Goal: Information Seeking & Learning: Find specific fact

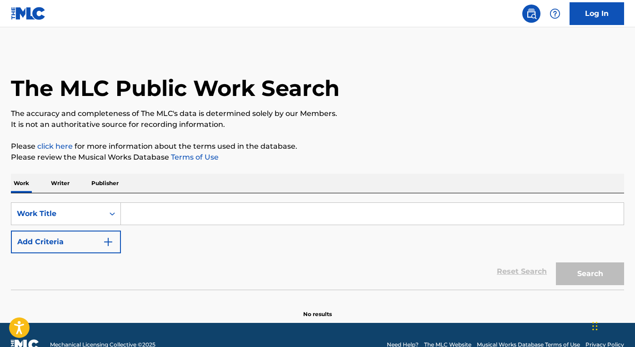
click at [185, 211] on input "Search Form" at bounding box center [372, 214] width 503 height 22
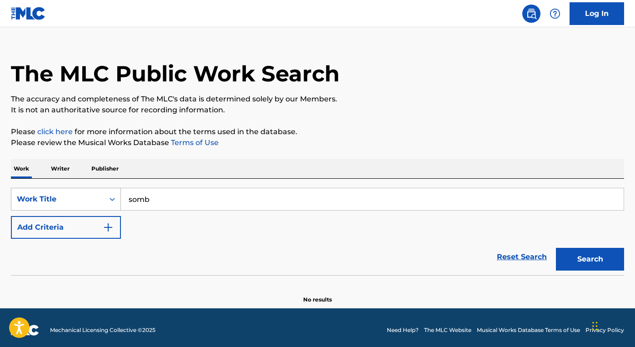
scroll to position [15, 0]
click at [115, 210] on div "Work Title" at bounding box center [66, 198] width 110 height 23
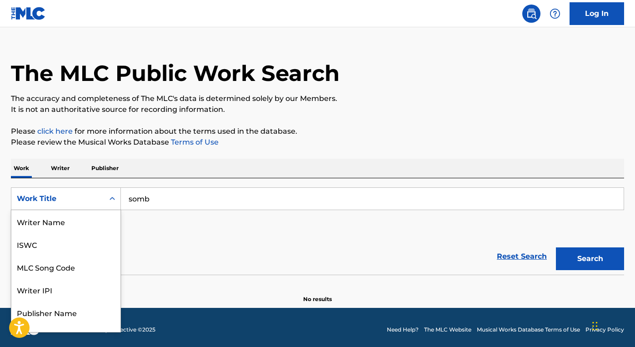
scroll to position [45, 0]
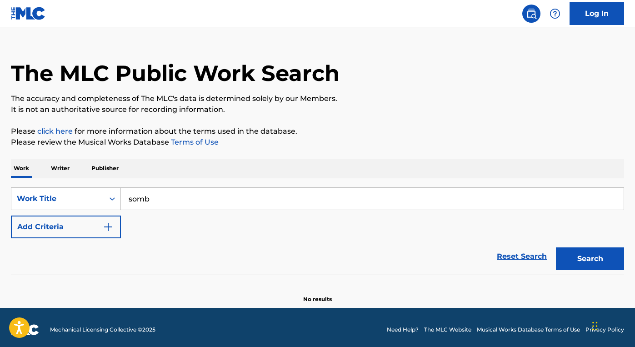
drag, startPoint x: 152, startPoint y: 199, endPoint x: 129, endPoint y: 199, distance: 23.6
click at [129, 199] on input "somb" at bounding box center [372, 199] width 503 height 22
type input "black 17"
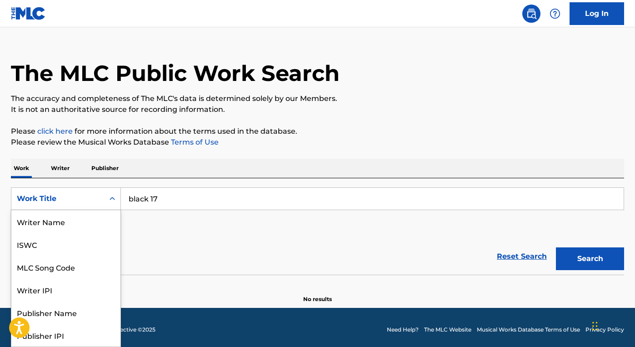
click at [98, 203] on div "Work Title" at bounding box center [58, 198] width 82 height 11
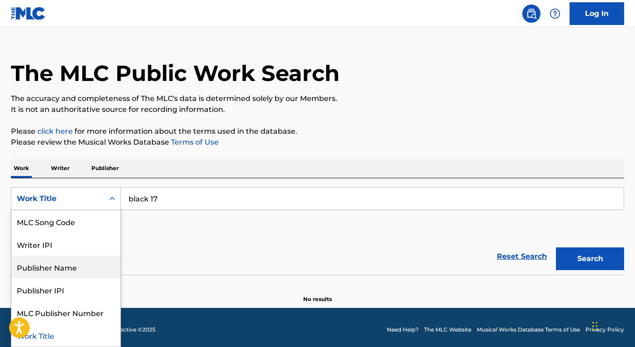
click at [85, 265] on div "Publisher Name" at bounding box center [65, 267] width 109 height 23
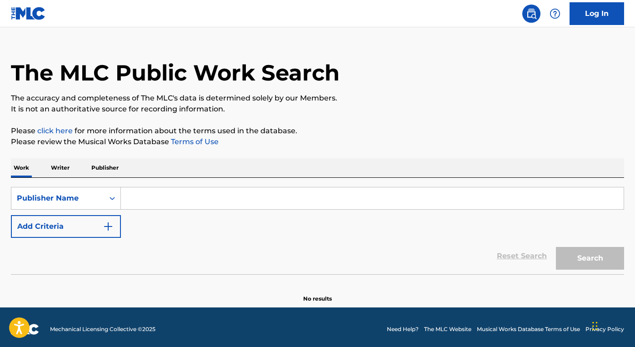
scroll to position [20, 0]
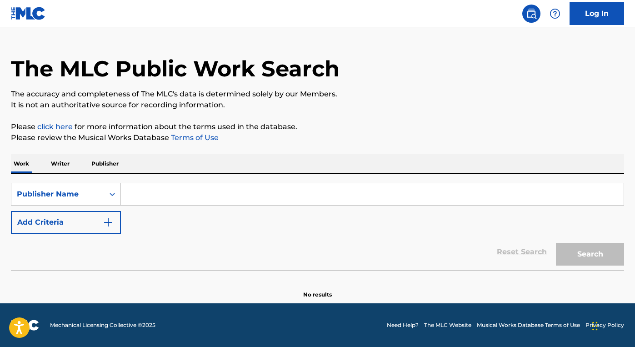
click at [286, 198] on input "Search Form" at bounding box center [372, 194] width 503 height 22
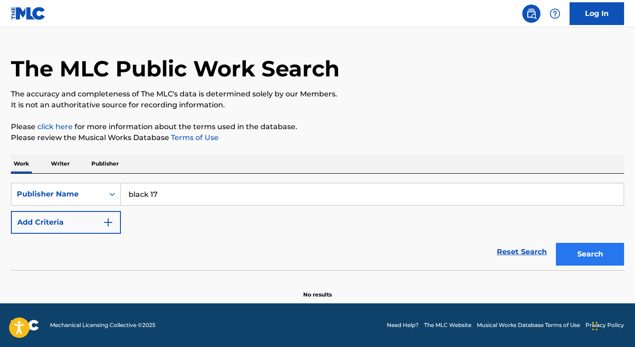
type input "black 17"
click at [584, 251] on button "Search" at bounding box center [590, 254] width 68 height 23
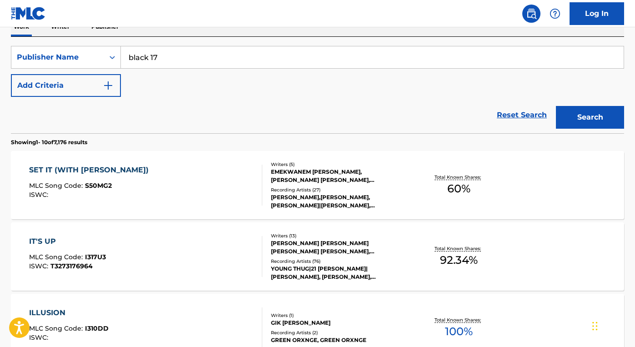
scroll to position [158, 0]
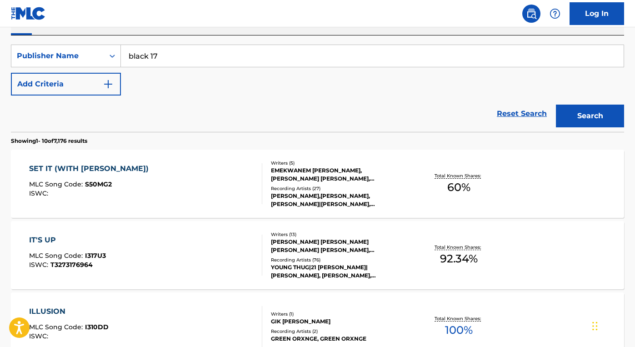
click at [93, 172] on div "SET IT (WITH [PERSON_NAME])" at bounding box center [91, 168] width 124 height 11
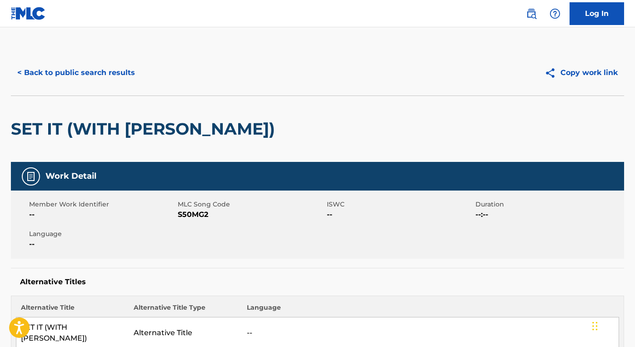
click at [594, 19] on link "Log In" at bounding box center [597, 13] width 55 height 23
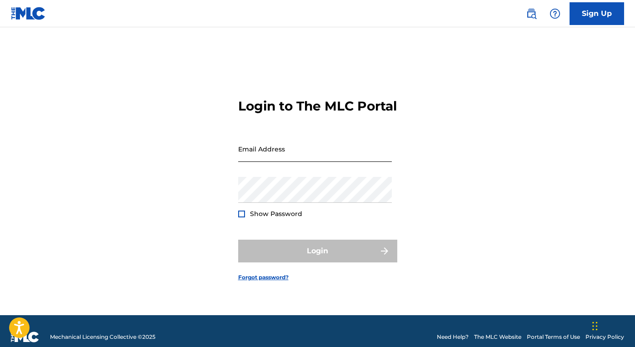
click at [341, 162] on input "Email Address" at bounding box center [315, 149] width 154 height 26
type input "[EMAIL_ADDRESS][DOMAIN_NAME]"
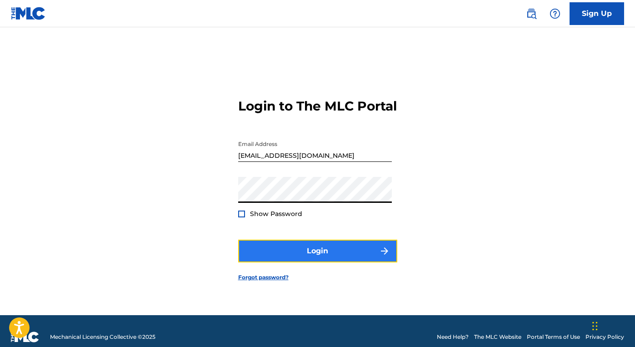
click at [324, 257] on button "Login" at bounding box center [317, 251] width 159 height 23
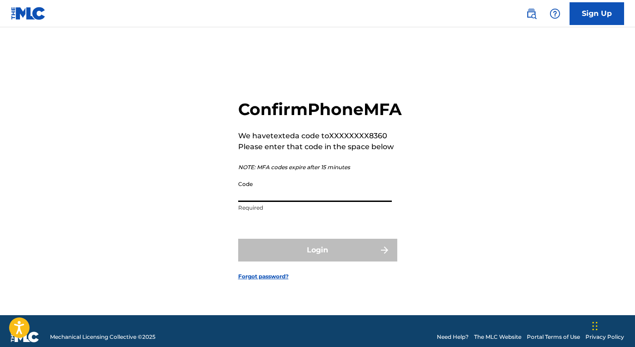
click at [298, 202] on input "Code" at bounding box center [315, 189] width 154 height 26
type input "9"
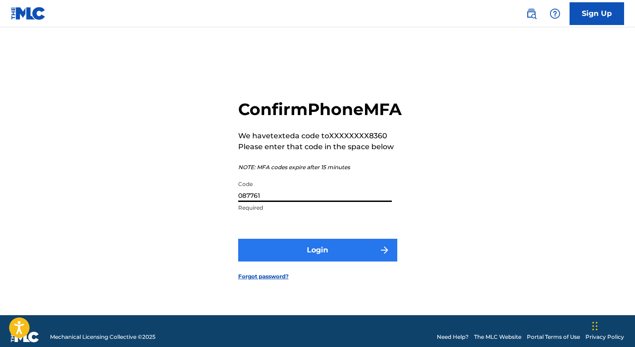
type input "087761"
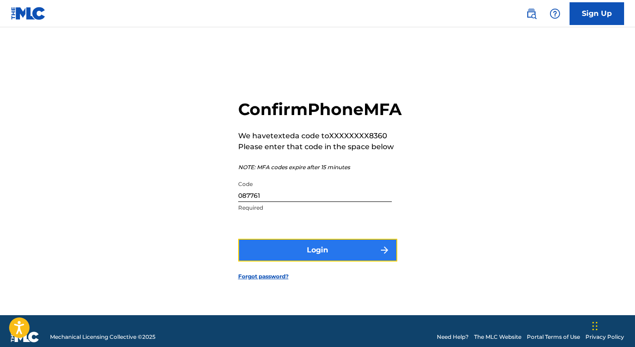
click at [346, 259] on button "Login" at bounding box center [317, 250] width 159 height 23
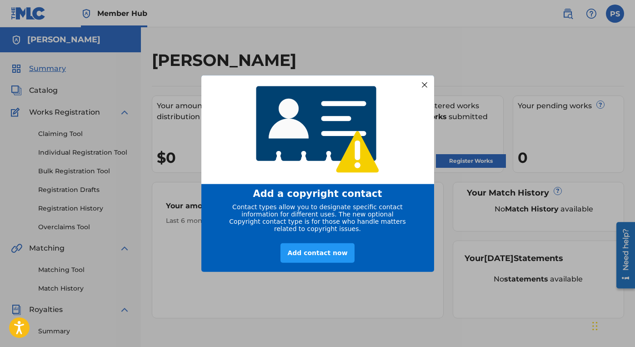
click at [428, 80] on div at bounding box center [424, 85] width 12 height 12
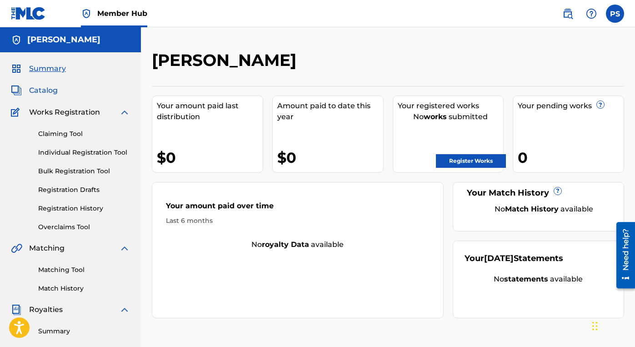
click at [44, 89] on span "Catalog" at bounding box center [43, 90] width 29 height 11
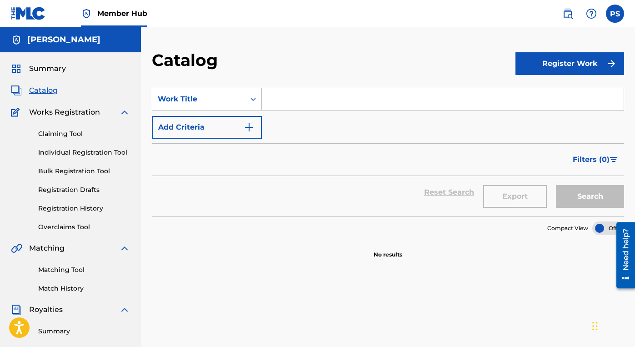
click at [292, 102] on input "Search Form" at bounding box center [443, 99] width 362 height 22
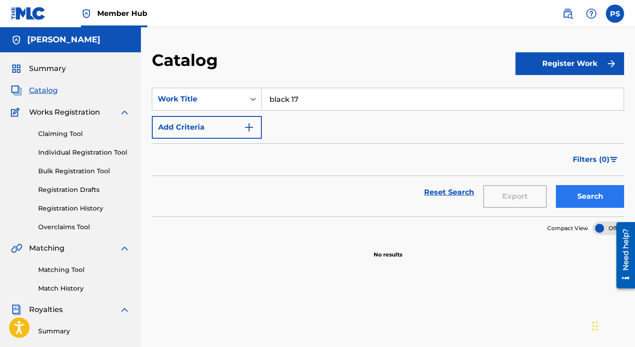
type input "black 17"
click at [591, 188] on button "Search" at bounding box center [590, 196] width 68 height 23
click at [589, 193] on button "Search" at bounding box center [590, 196] width 68 height 23
